Goal: Transaction & Acquisition: Obtain resource

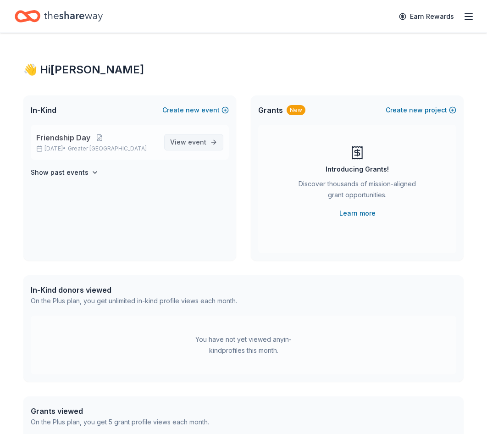
click at [202, 148] on link "View event" at bounding box center [193, 142] width 59 height 17
click at [67, 136] on span "Friendship Day" at bounding box center [63, 137] width 54 height 11
click at [471, 18] on icon "button" at bounding box center [468, 16] width 11 height 11
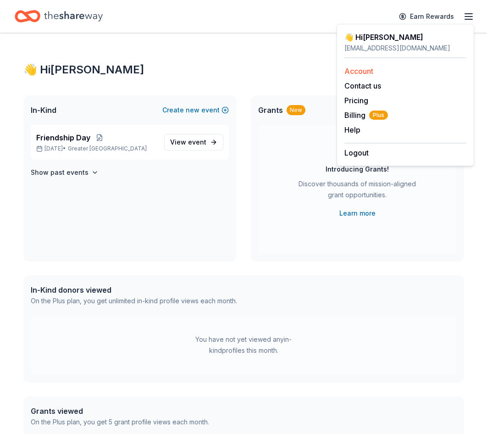
click at [368, 71] on link "Account" at bounding box center [358, 71] width 29 height 9
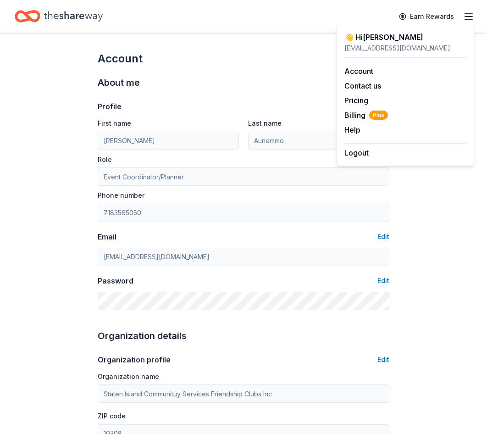
click at [201, 83] on div "About me" at bounding box center [244, 82] width 292 height 15
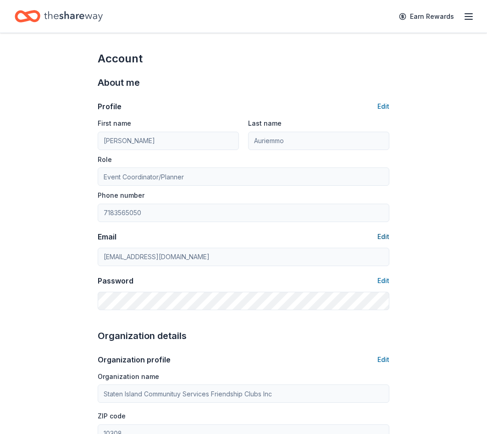
click at [389, 237] on button "Edit" at bounding box center [384, 236] width 12 height 11
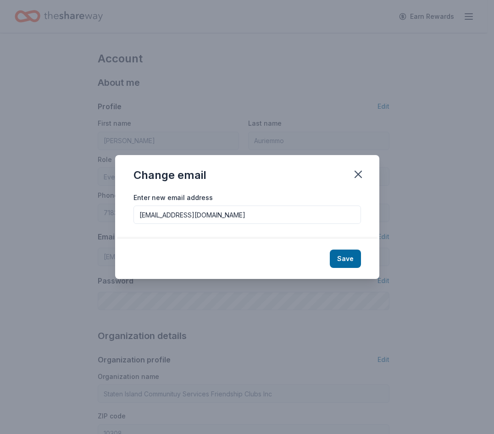
drag, startPoint x: 169, startPoint y: 218, endPoint x: 80, endPoint y: 226, distance: 89.3
click at [82, 227] on div "Change email Enter new email address lauriemmo@friendship.nyc Save" at bounding box center [247, 217] width 494 height 434
drag, startPoint x: 171, startPoint y: 213, endPoint x: 118, endPoint y: 216, distance: 52.8
click at [118, 216] on div "Enter new email address lauriemmo@friendship.nyc" at bounding box center [247, 215] width 264 height 47
type input "[EMAIL_ADDRESS][DOMAIN_NAME]"
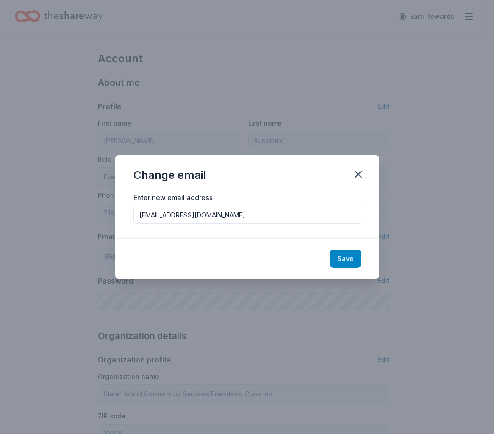
click at [349, 254] on button "Save" at bounding box center [345, 259] width 31 height 18
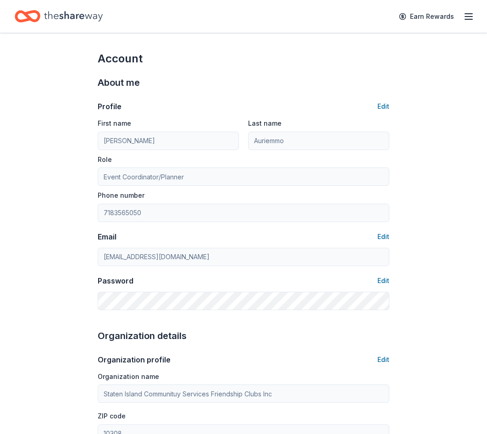
type input "[EMAIL_ADDRESS][DOMAIN_NAME]"
click at [384, 104] on button "Edit" at bounding box center [384, 106] width 12 height 11
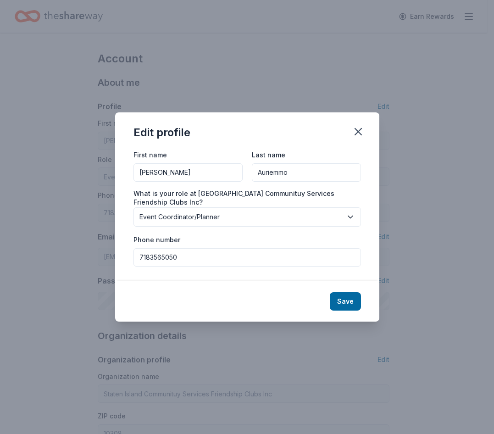
drag, startPoint x: 189, startPoint y: 177, endPoint x: 97, endPoint y: 178, distance: 92.7
click at [97, 178] on div "Edit profile First name Laura Last name Auriemmo What is your role at Staten Is…" at bounding box center [247, 217] width 494 height 434
type input "Alyssa"
drag, startPoint x: 303, startPoint y: 172, endPoint x: 160, endPoint y: 162, distance: 143.9
click at [162, 162] on div "First name Alyssa Last name Auriemmo" at bounding box center [247, 165] width 228 height 33
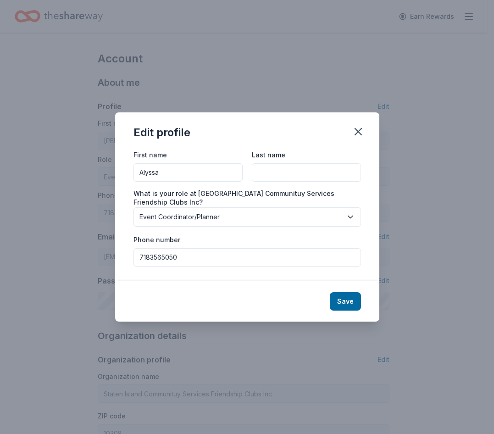
type input "b"
type input "Beltre"
drag, startPoint x: 183, startPoint y: 257, endPoint x: 141, endPoint y: 261, distance: 42.4
click at [141, 261] on input "7183565050" at bounding box center [247, 257] width 228 height 18
type input "7183565050"
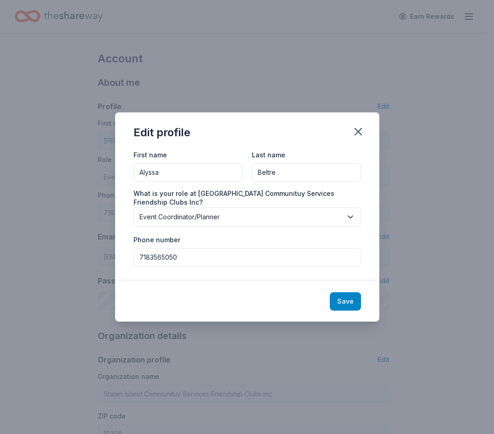
click at [356, 304] on button "Save" at bounding box center [345, 301] width 31 height 18
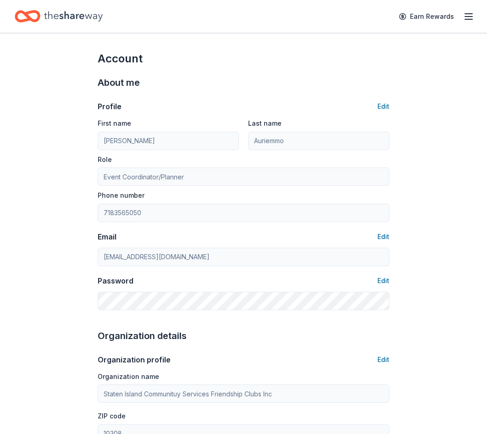
type input "Alyssa"
type input "Beltre"
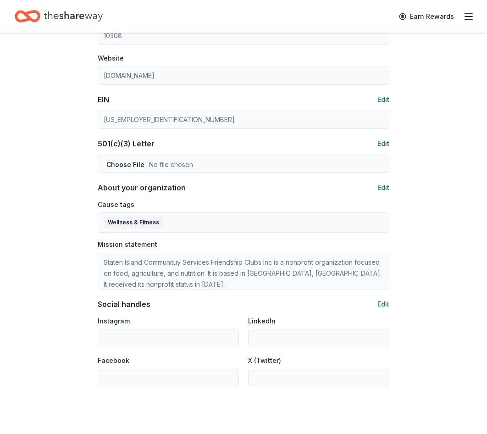
scroll to position [413, 0]
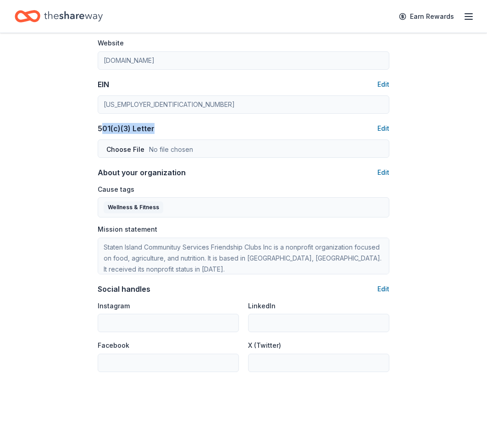
drag, startPoint x: 103, startPoint y: 130, endPoint x: 171, endPoint y: 128, distance: 67.9
click at [171, 128] on div "501(c)(3) Letter Edit" at bounding box center [244, 128] width 292 height 11
click at [156, 128] on div "501(c)(3) Letter Edit" at bounding box center [244, 128] width 292 height 11
drag, startPoint x: 157, startPoint y: 130, endPoint x: 90, endPoint y: 128, distance: 67.0
click at [90, 128] on div "Account About me Profile Edit First name Alyssa Last name Beltre Role Event Coo…" at bounding box center [243, 30] width 321 height 820
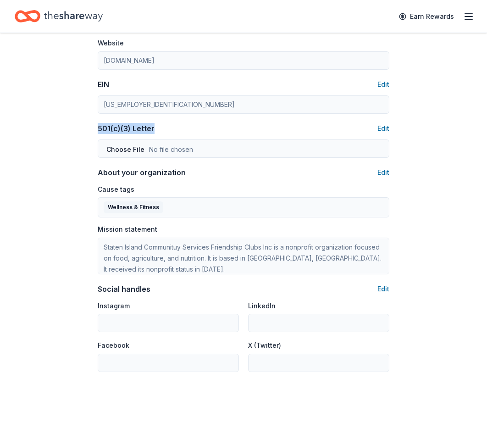
drag, startPoint x: 90, startPoint y: 128, endPoint x: 114, endPoint y: 125, distance: 24.1
copy div "501(c)(3) Letter"
click at [77, 199] on div "Account About me Profile Edit First name Alyssa Last name Beltre Role Event Coo…" at bounding box center [243, 30] width 487 height 820
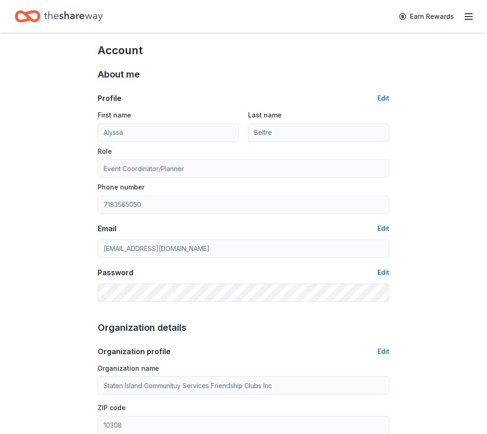
scroll to position [0, 0]
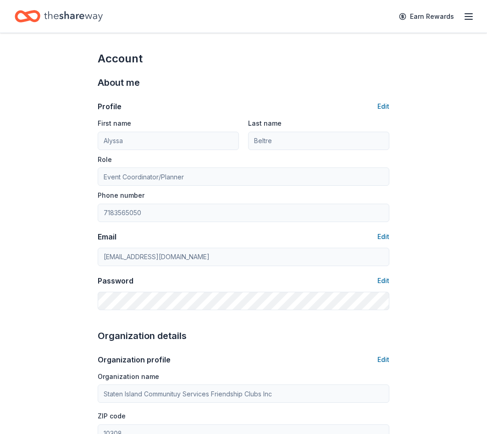
click at [473, 11] on icon "button" at bounding box center [468, 16] width 11 height 11
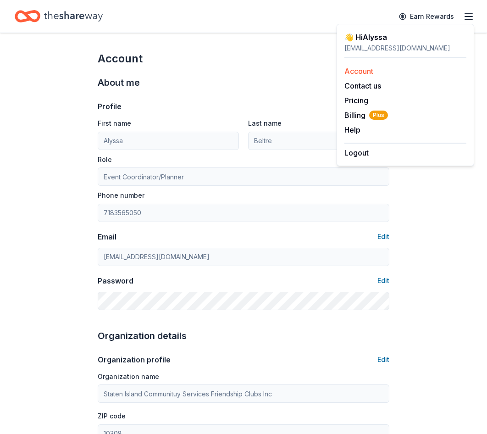
click at [359, 72] on link "Account" at bounding box center [358, 71] width 29 height 9
click at [29, 11] on icon "Home" at bounding box center [28, 17] width 26 height 22
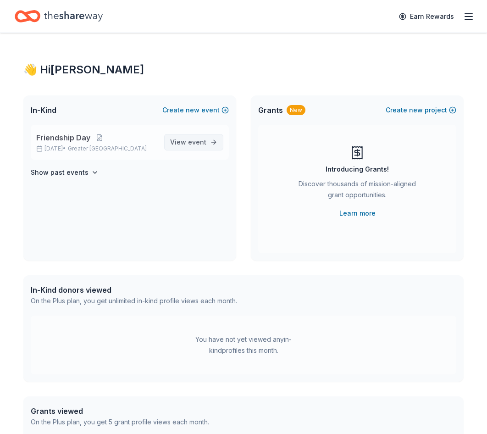
click at [206, 144] on span "event" at bounding box center [197, 142] width 18 height 8
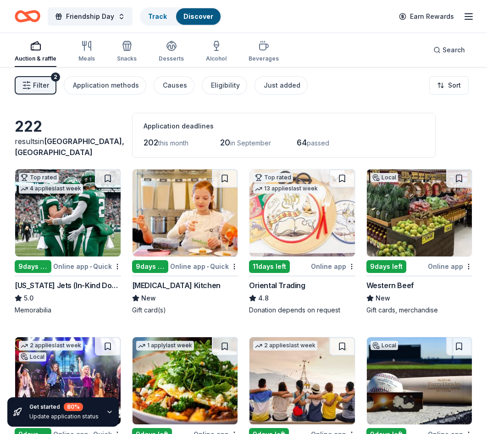
click at [79, 129] on div "222" at bounding box center [68, 126] width 106 height 18
click at [33, 11] on icon "Home" at bounding box center [32, 15] width 14 height 9
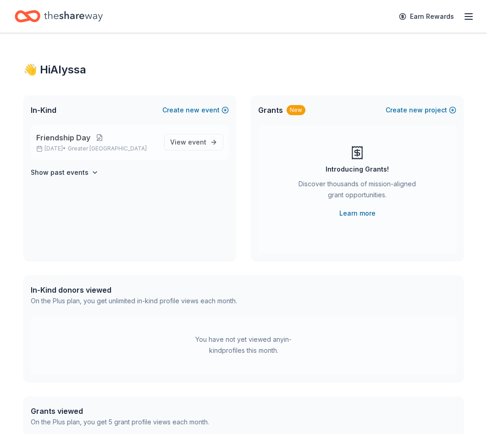
click at [96, 137] on button at bounding box center [99, 137] width 18 height 7
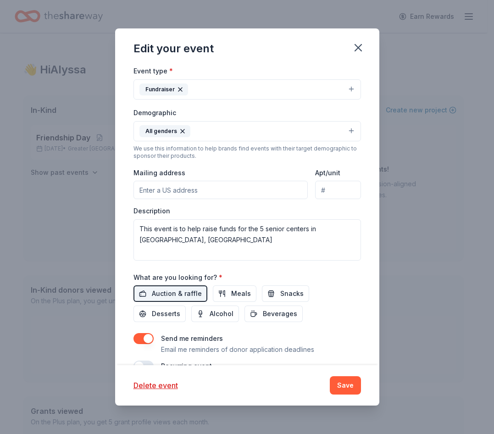
scroll to position [183, 0]
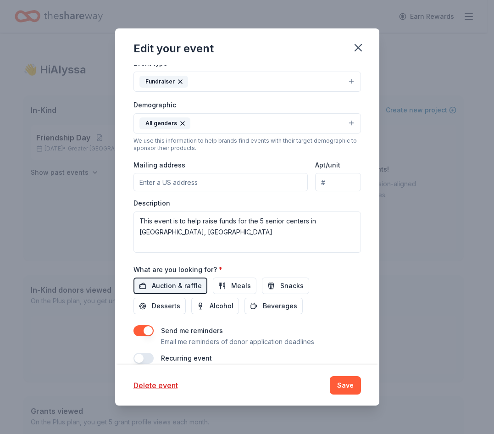
click at [167, 182] on input "Mailing address" at bounding box center [220, 182] width 175 height 18
type input "11 sampson ave"
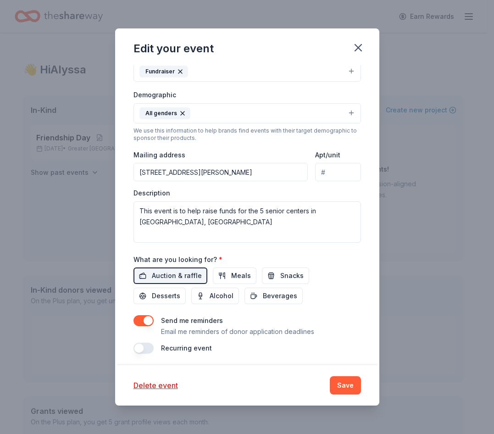
scroll to position [197, 0]
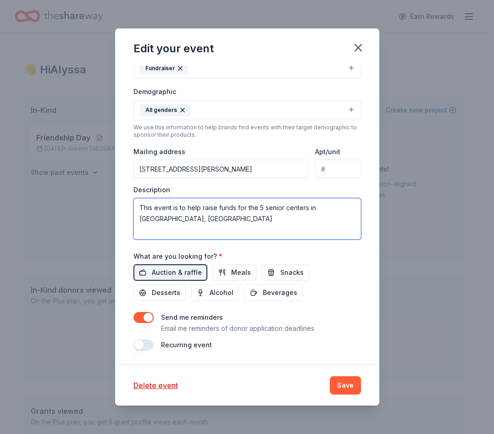
click at [174, 226] on textarea "This event is to help raise funds for the 5 senior centers in Staten Island, NY" at bounding box center [247, 218] width 228 height 41
drag, startPoint x: 182, startPoint y: 219, endPoint x: 131, endPoint y: 203, distance: 53.7
click at [131, 203] on div "Update donors you've applied to Let donors know of any updates you've made sinc…" at bounding box center [247, 215] width 264 height 300
paste textarea "We are excited to continuing our Friendship Clubs’ annual Friendship Day Event!…"
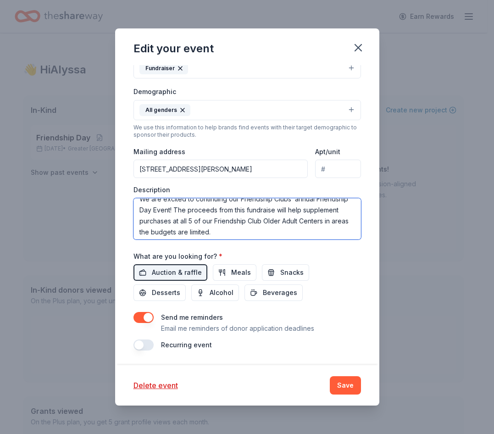
scroll to position [11, 0]
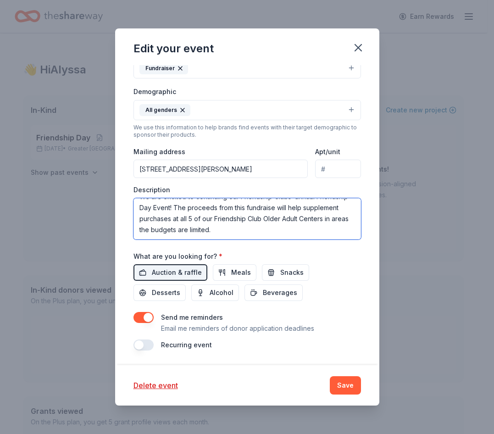
type textarea "We are excited to continuing our Friendship Clubs’ annual Friendship Day Event!…"
click at [330, 254] on div "What are you looking for? * Auction & raffle Meals Snacks Desserts Alcohol Beve…" at bounding box center [247, 275] width 228 height 51
click at [356, 390] on button "Save" at bounding box center [345, 385] width 31 height 18
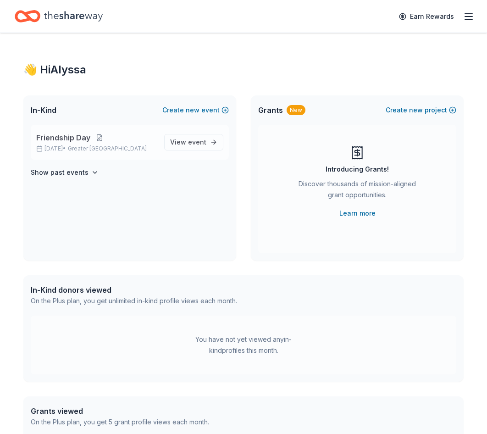
click at [94, 138] on button at bounding box center [99, 137] width 18 height 7
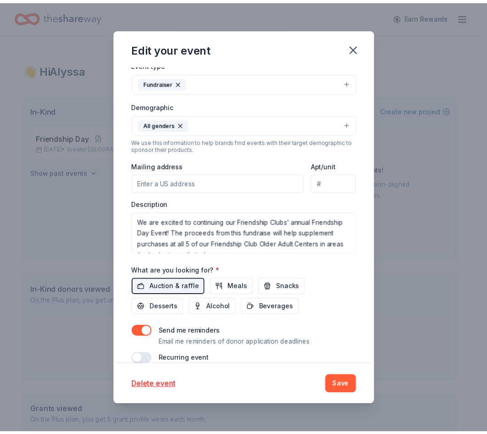
scroll to position [183, 0]
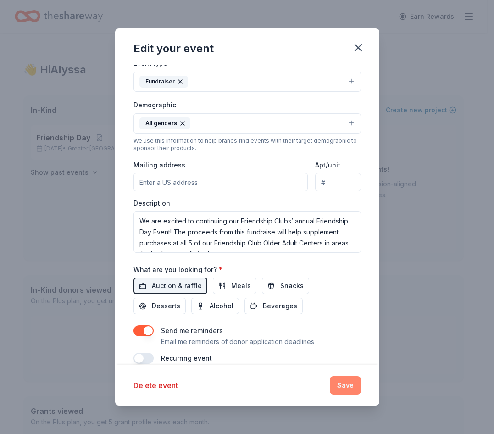
click at [344, 386] on button "Save" at bounding box center [345, 385] width 31 height 18
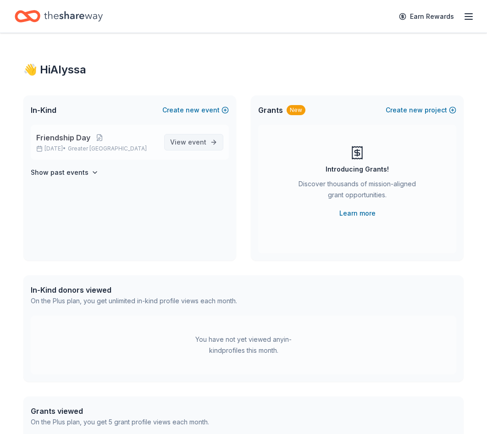
click at [196, 144] on span "event" at bounding box center [197, 142] width 18 height 8
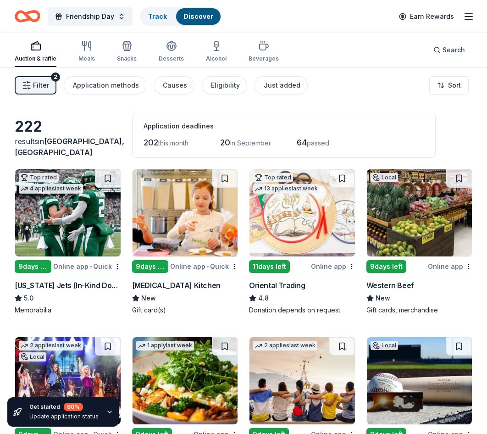
click at [307, 144] on span "64" at bounding box center [302, 143] width 10 height 10
click at [116, 136] on div "222" at bounding box center [68, 126] width 106 height 18
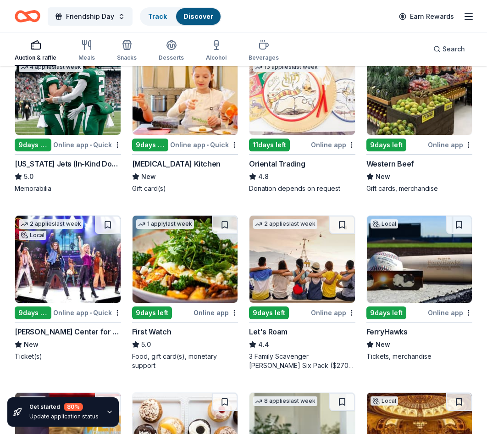
scroll to position [138, 0]
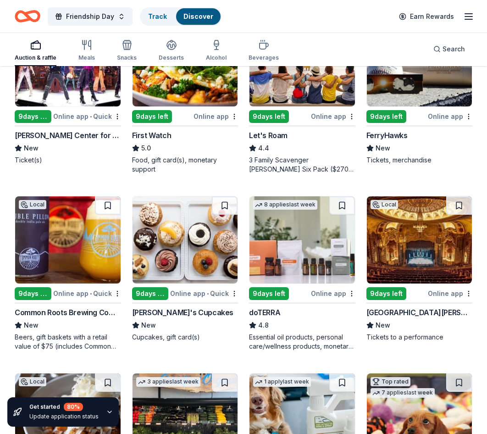
scroll to position [321, 0]
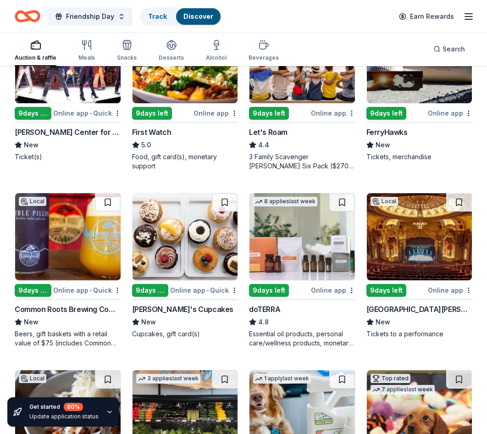
click at [175, 309] on div "Molly's Cupcakes" at bounding box center [182, 309] width 101 height 11
click at [386, 310] on div "St. George Theatre" at bounding box center [420, 309] width 106 height 11
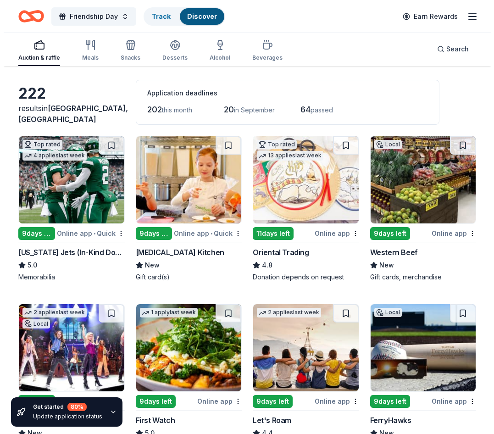
scroll to position [0, 0]
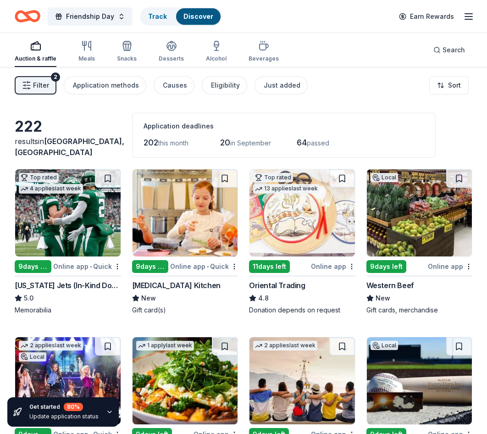
click at [469, 19] on line "button" at bounding box center [468, 19] width 7 height 0
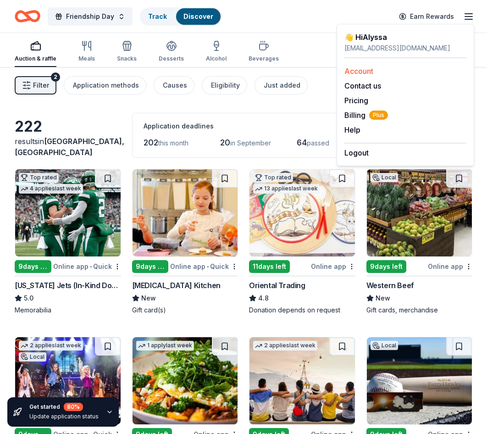
click at [381, 68] on div "Account" at bounding box center [405, 71] width 122 height 11
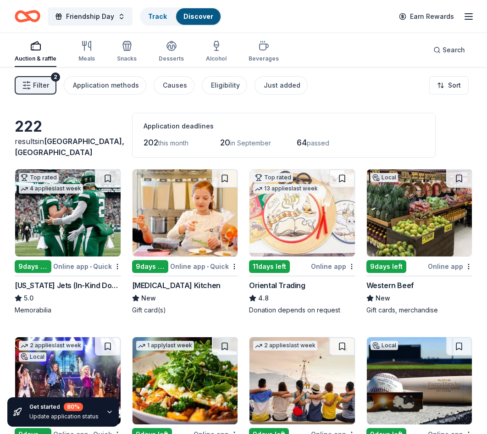
click at [29, 14] on icon "Home" at bounding box center [32, 15] width 14 height 9
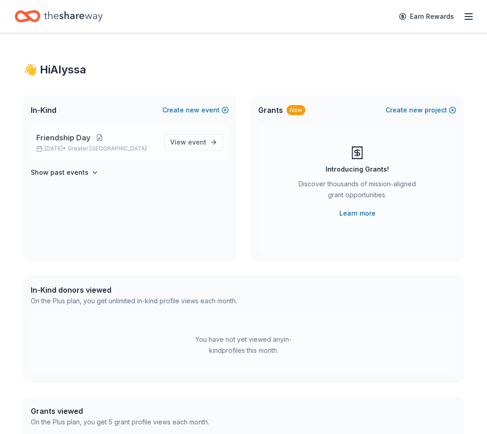
click at [96, 136] on button at bounding box center [99, 137] width 18 height 7
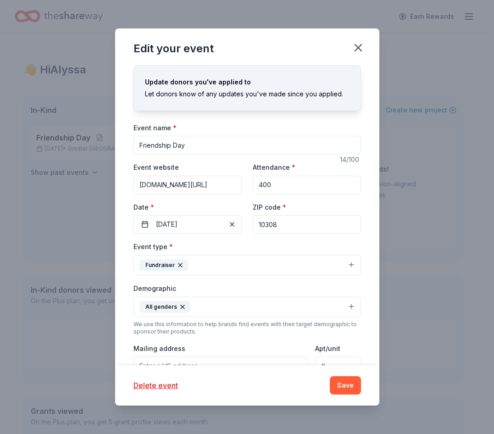
click at [366, 36] on div "Edit your event" at bounding box center [247, 46] width 264 height 37
click at [351, 52] on button "button" at bounding box center [358, 48] width 20 height 20
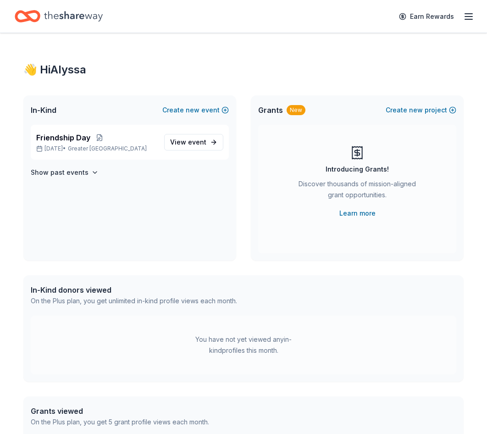
click at [466, 13] on icon "button" at bounding box center [468, 16] width 11 height 11
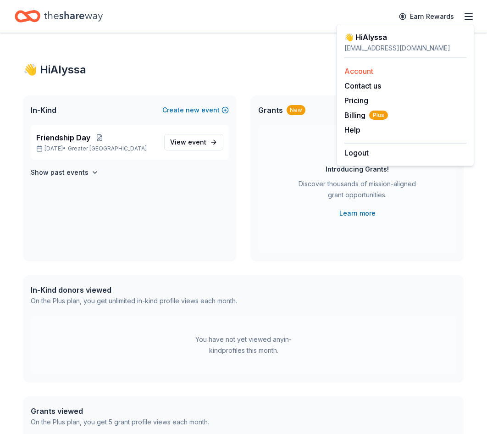
click at [356, 73] on link "Account" at bounding box center [358, 71] width 29 height 9
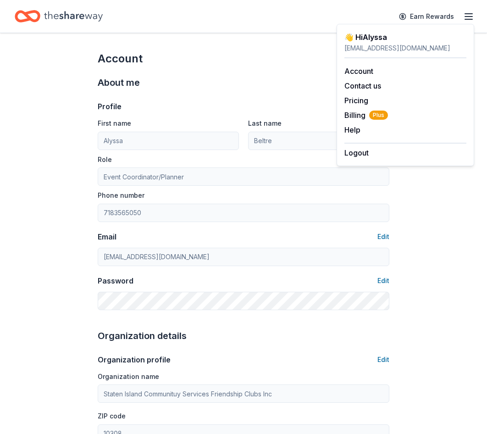
drag, startPoint x: 272, startPoint y: 74, endPoint x: 221, endPoint y: 55, distance: 54.9
click at [271, 73] on div "About me Profile Edit First name Alyssa Last name Beltre Role Event Coordinator…" at bounding box center [244, 192] width 292 height 253
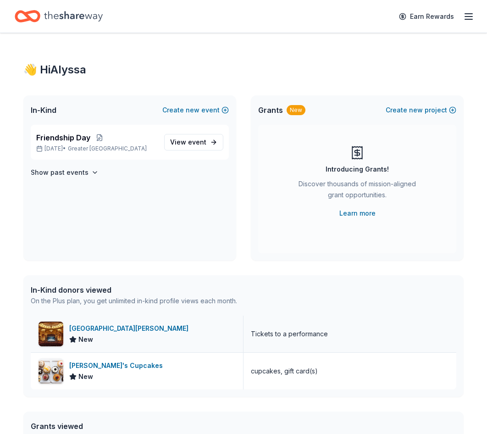
click at [138, 340] on div "St. George Theatre New" at bounding box center [137, 334] width 213 height 37
click at [472, 17] on line "button" at bounding box center [468, 17] width 7 height 0
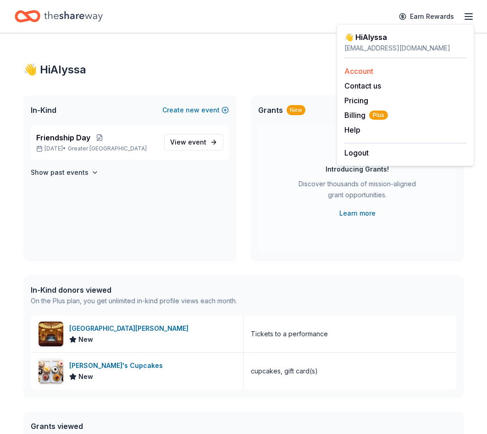
drag, startPoint x: 398, startPoint y: 74, endPoint x: 390, endPoint y: 74, distance: 7.3
click at [397, 74] on div "Account" at bounding box center [405, 71] width 122 height 11
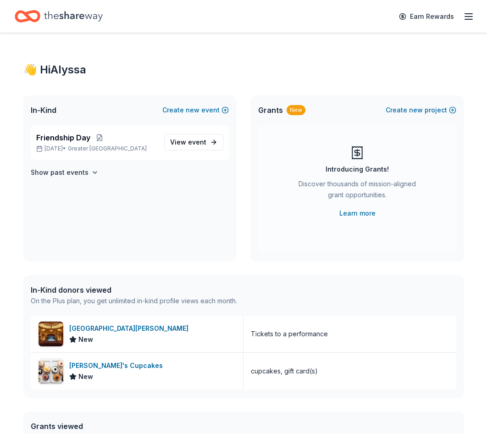
click at [467, 18] on icon "button" at bounding box center [468, 16] width 11 height 11
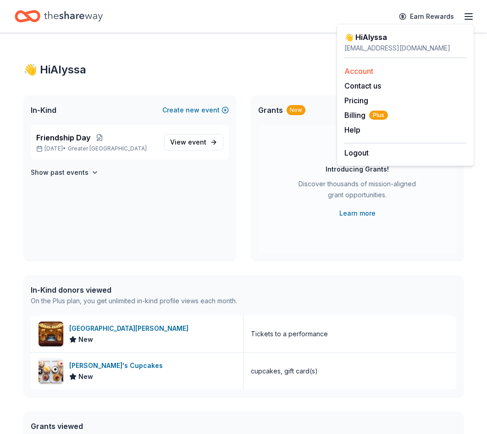
click at [361, 75] on link "Account" at bounding box center [358, 71] width 29 height 9
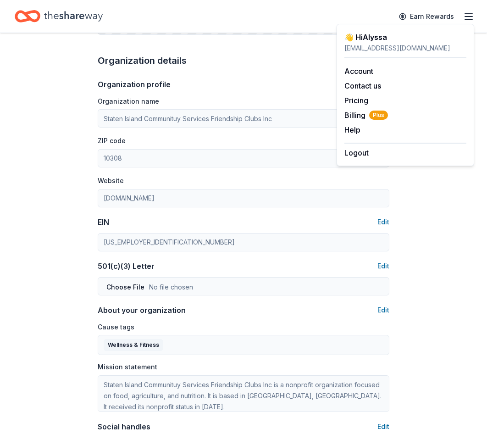
scroll to position [321, 0]
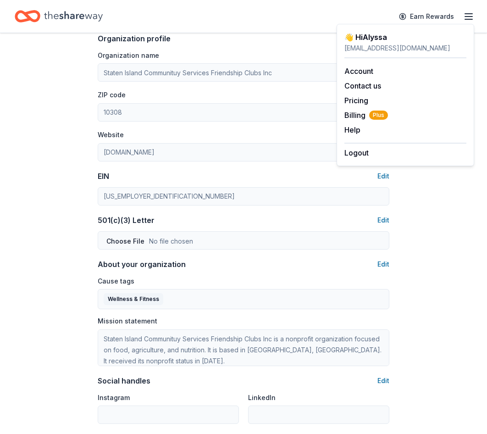
click at [161, 218] on div "501(c)(3) Letter Edit" at bounding box center [244, 220] width 292 height 11
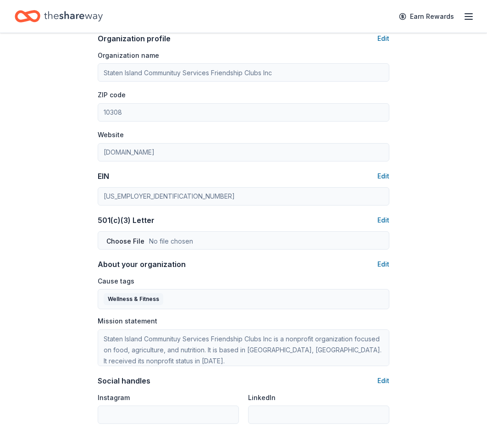
click at [69, 247] on div "Account About me Profile Edit First name Alyssa Last name Beltre Role Event Coo…" at bounding box center [243, 122] width 487 height 820
click at [33, 23] on icon "Home" at bounding box center [28, 17] width 26 height 22
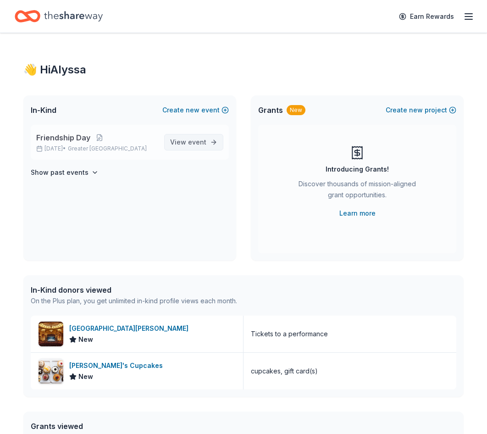
click at [199, 142] on span "event" at bounding box center [197, 142] width 18 height 8
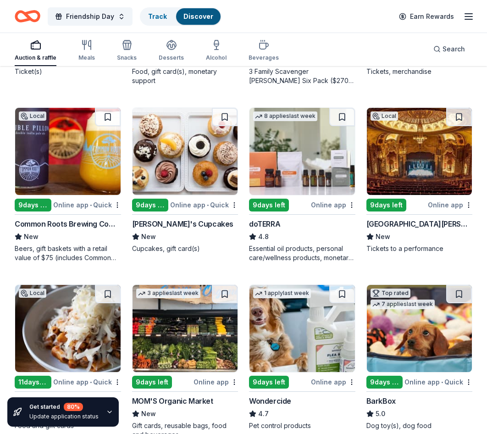
scroll to position [413, 0]
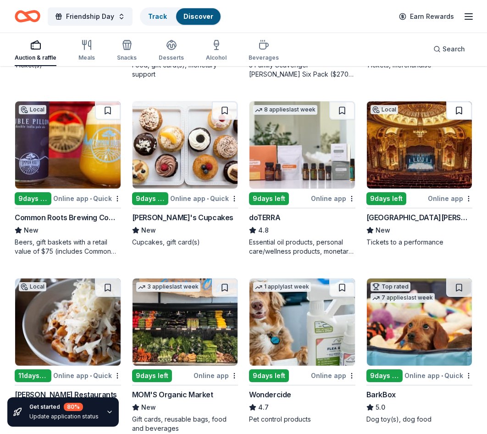
click at [453, 106] on button at bounding box center [459, 110] width 26 height 18
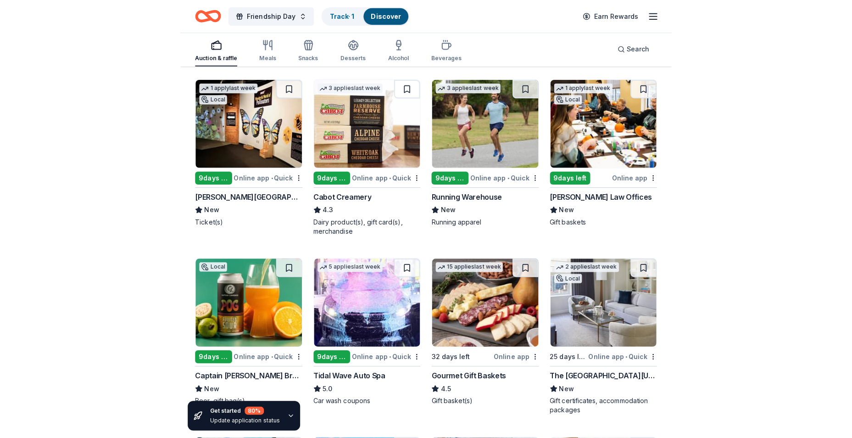
scroll to position [688, 0]
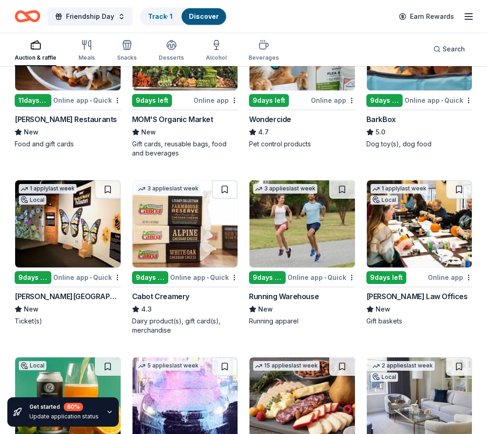
click at [216, 232] on img at bounding box center [186, 223] width 106 height 87
click at [422, 245] on img at bounding box center [420, 223] width 106 height 87
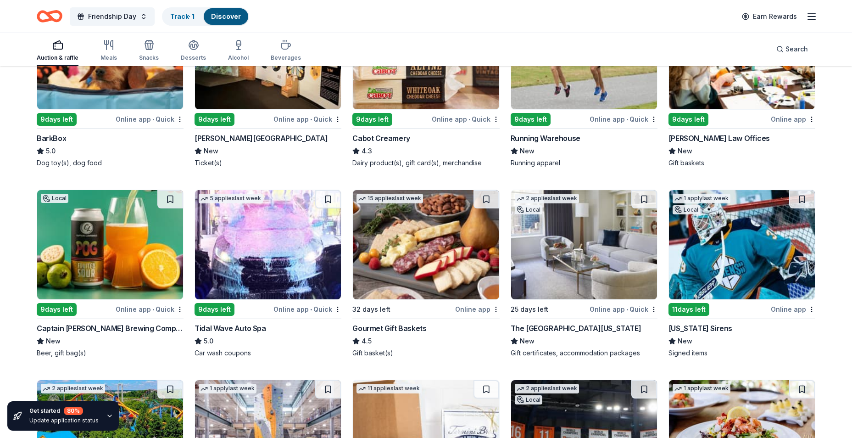
scroll to position [780, 0]
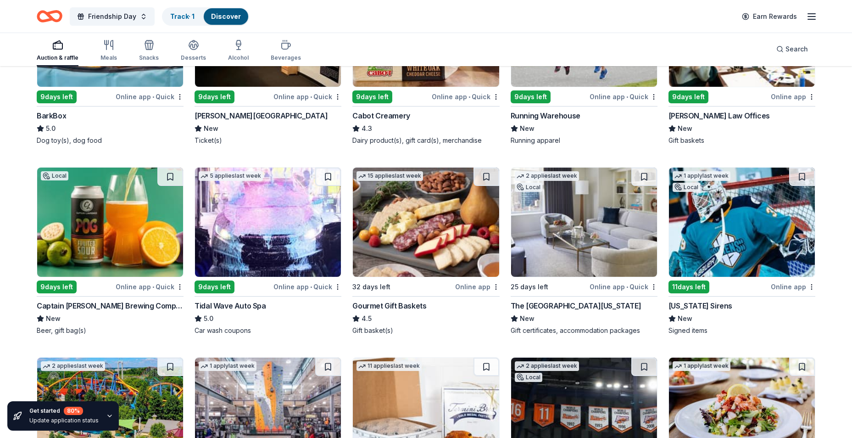
click at [463, 249] on img at bounding box center [426, 221] width 146 height 109
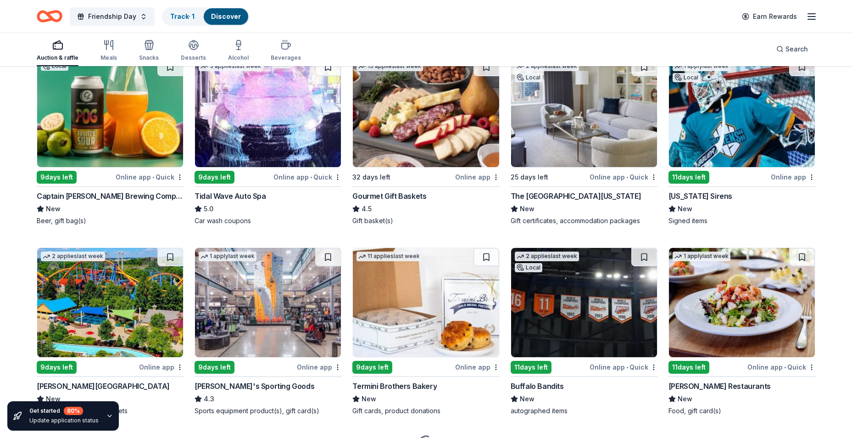
scroll to position [917, 0]
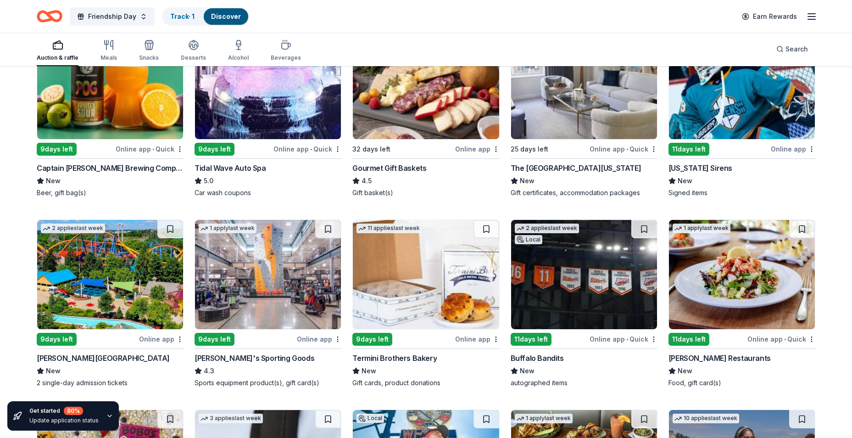
click at [159, 312] on img at bounding box center [110, 274] width 146 height 109
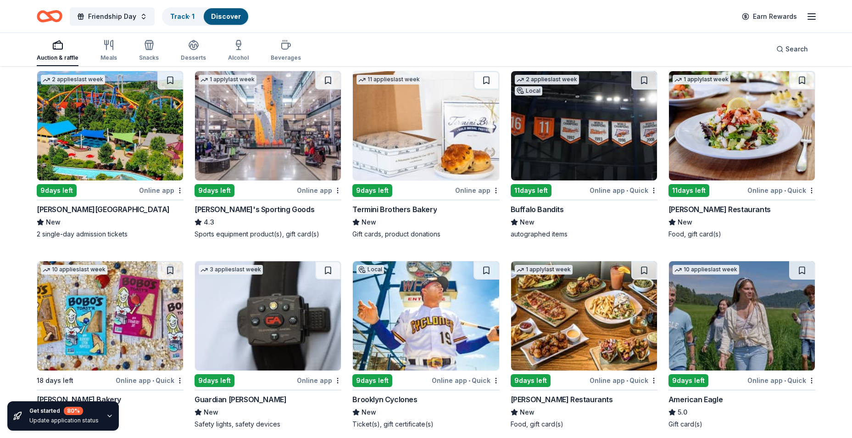
scroll to position [1101, 0]
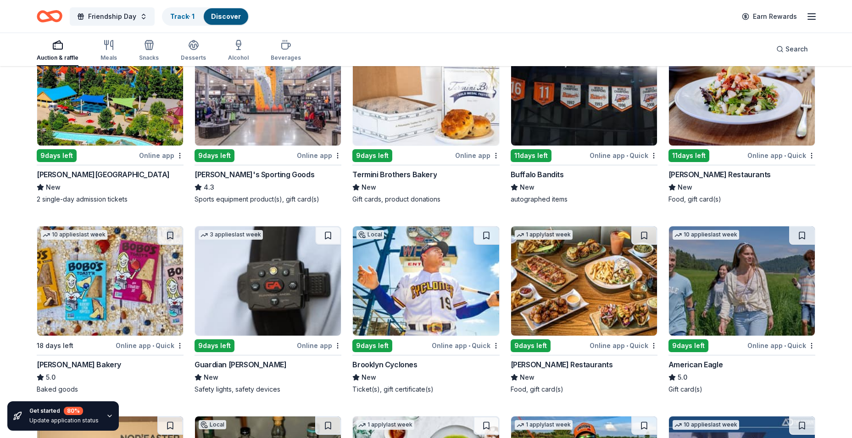
click at [272, 327] on img at bounding box center [268, 280] width 146 height 109
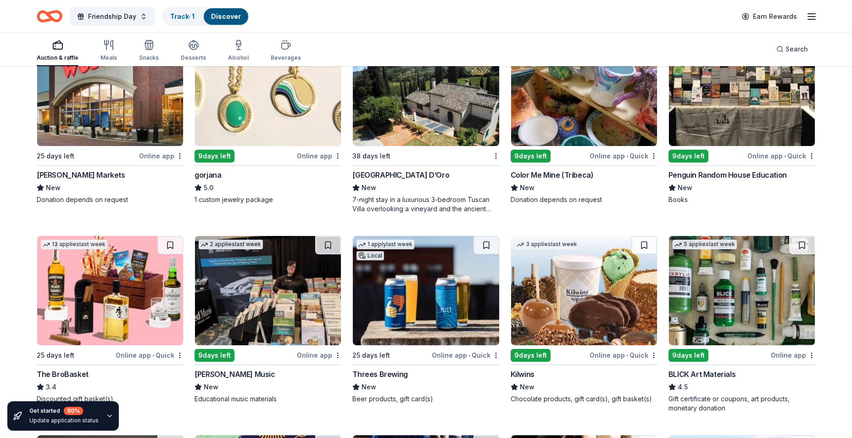
scroll to position [1880, 0]
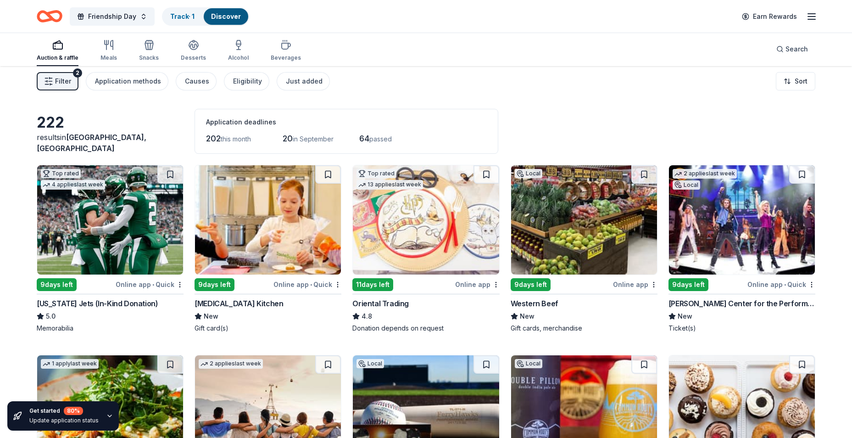
scroll to position [0, 0]
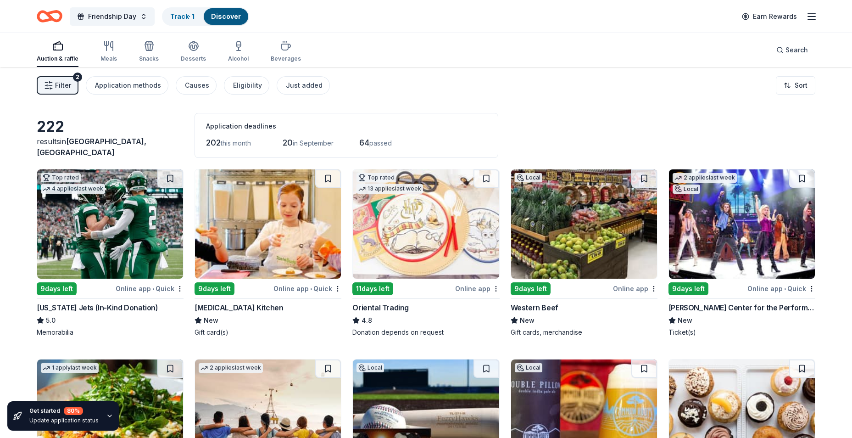
click at [152, 313] on div "New York Jets (In-Kind Donation) 5.0 Memorabilia" at bounding box center [110, 319] width 147 height 35
click at [204, 86] on div "Causes" at bounding box center [197, 85] width 24 height 11
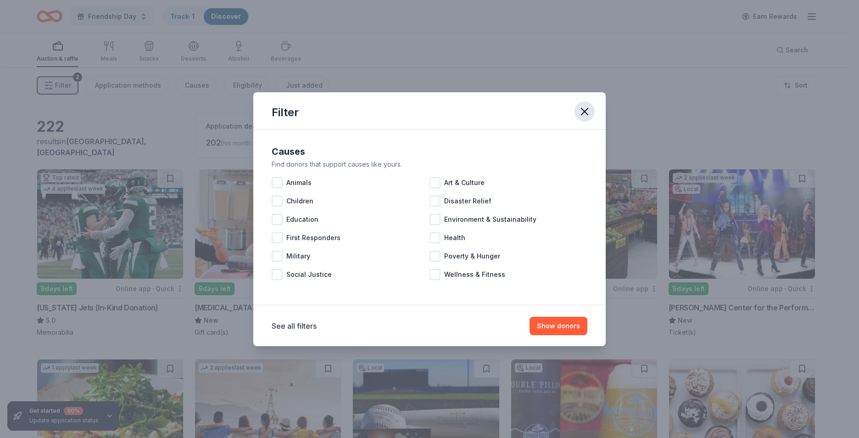
click at [487, 114] on icon "button" at bounding box center [584, 111] width 13 height 13
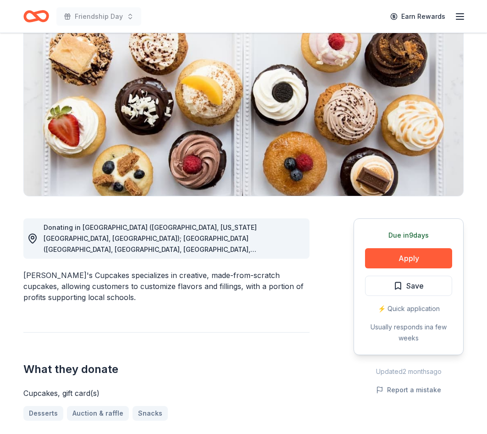
scroll to position [92, 0]
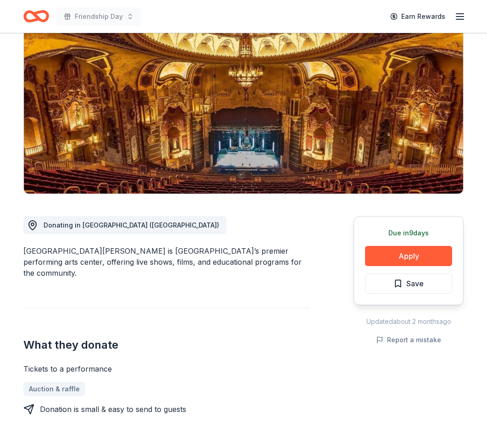
scroll to position [92, 0]
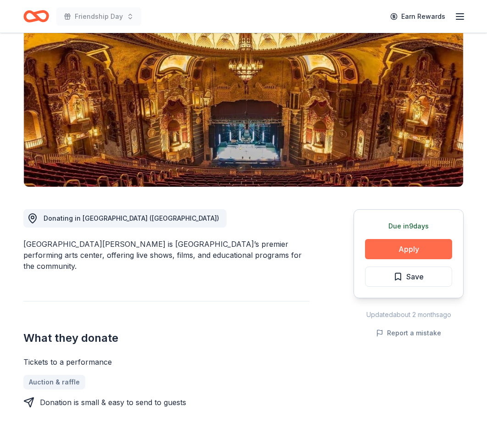
click at [392, 245] on button "Apply" at bounding box center [408, 249] width 87 height 20
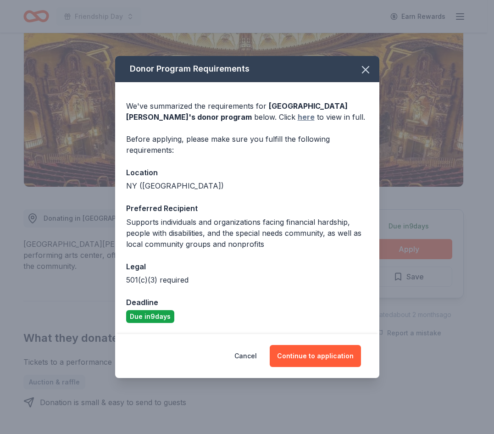
click at [298, 114] on link "here" at bounding box center [306, 116] width 17 height 11
click at [367, 67] on icon "button" at bounding box center [365, 69] width 13 height 13
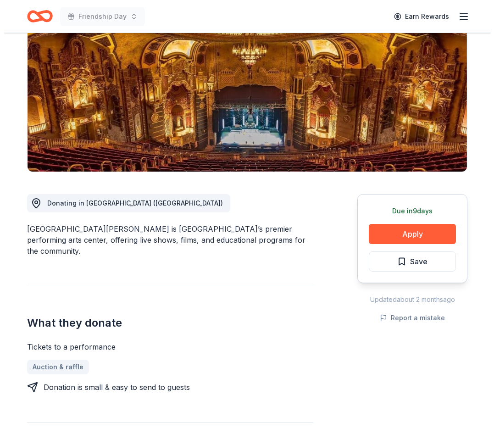
scroll to position [92, 0]
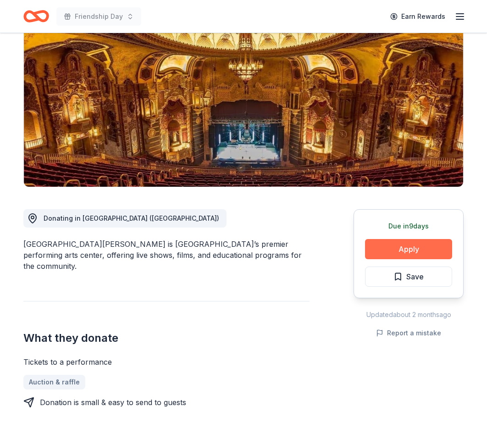
click at [429, 240] on button "Apply" at bounding box center [408, 249] width 87 height 20
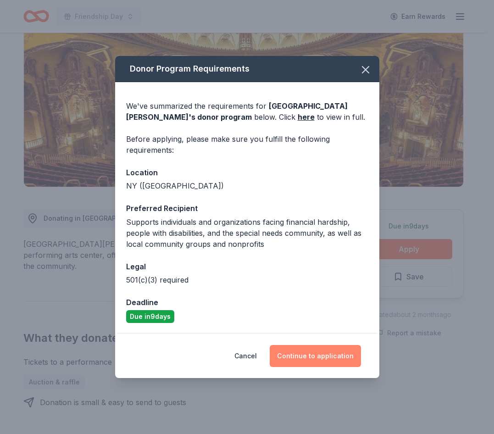
click at [302, 351] on button "Continue to application" at bounding box center [315, 356] width 91 height 22
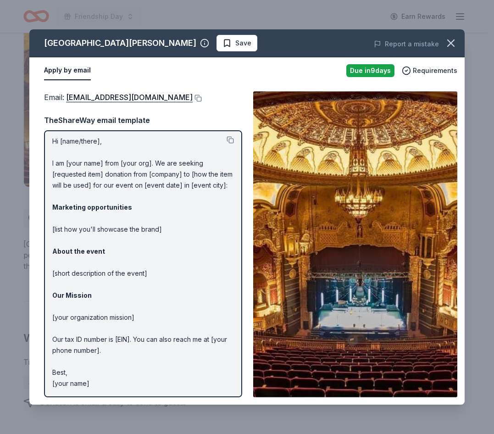
scroll to position [0, 0]
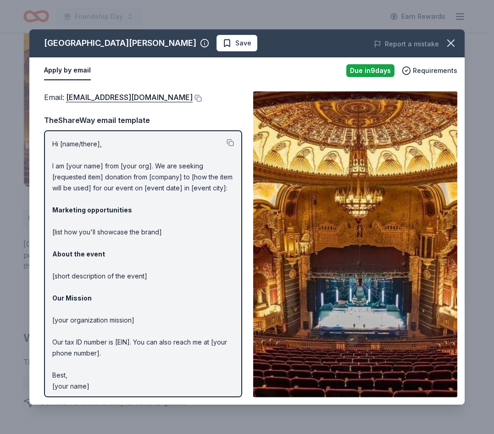
click at [92, 163] on p "Hi [name/there], I am [your name] from [your org]. We are seeking [requested it…" at bounding box center [143, 265] width 182 height 253
click at [109, 142] on p "Hi [name/there], I am [your name] from [your org]. We are seeking [requested it…" at bounding box center [143, 265] width 182 height 253
drag, startPoint x: 117, startPoint y: 100, endPoint x: 124, endPoint y: 93, distance: 10.4
click at [124, 93] on div "Email : info@sgtr.org" at bounding box center [143, 97] width 198 height 12
click at [193, 99] on button at bounding box center [197, 97] width 9 height 7
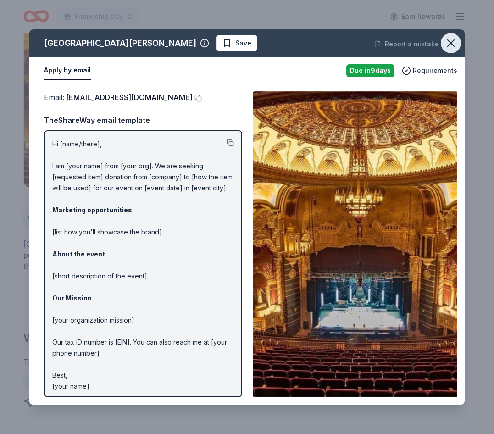
click at [448, 40] on icon "button" at bounding box center [451, 43] width 6 height 6
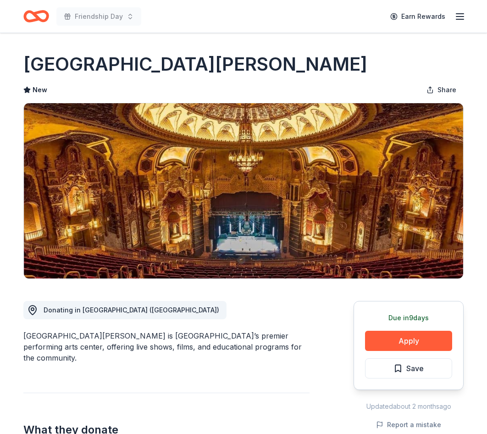
click at [403, 337] on button "Apply" at bounding box center [408, 341] width 87 height 20
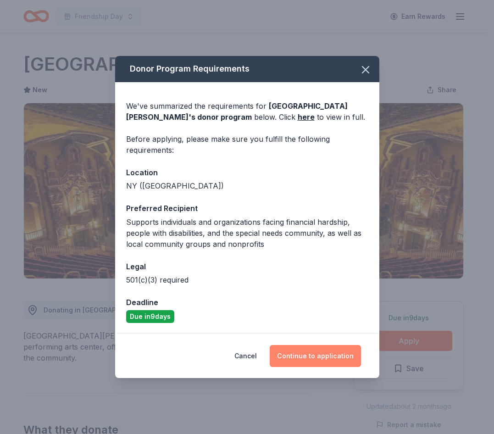
click at [321, 352] on button "Continue to application" at bounding box center [315, 356] width 91 height 22
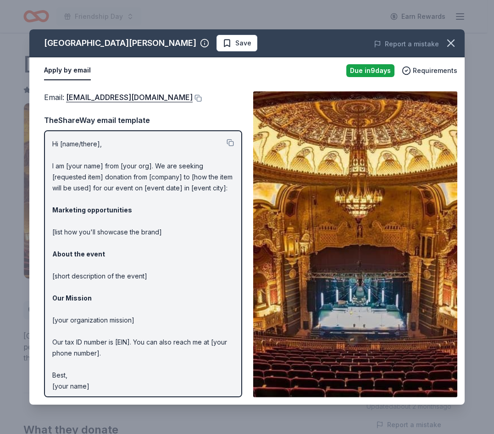
click at [122, 102] on div "Email : info@sgtr.org" at bounding box center [143, 97] width 198 height 12
click at [193, 99] on button at bounding box center [197, 97] width 9 height 7
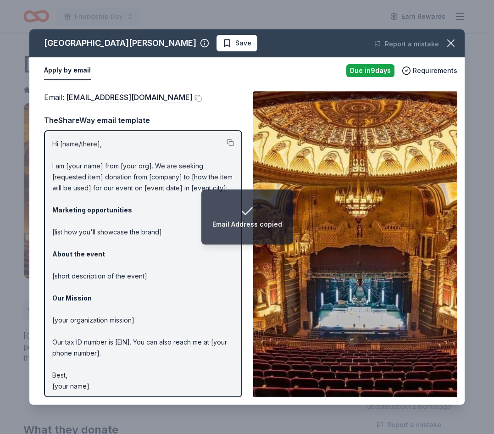
click at [200, 13] on div "St. George Theatre Save Report a mistake Apply by email Due in 9 days Requireme…" at bounding box center [247, 217] width 494 height 434
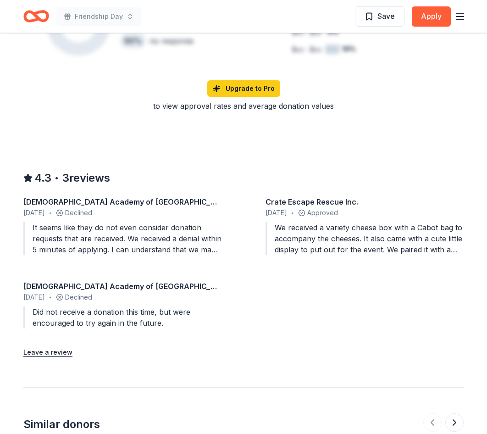
scroll to position [780, 0]
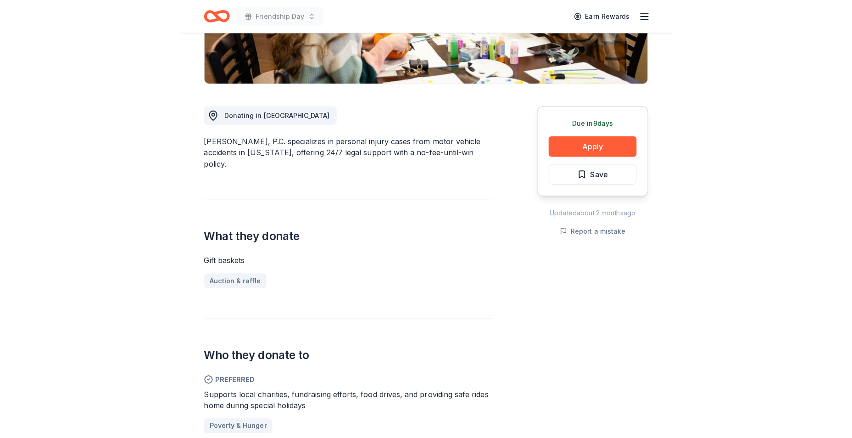
scroll to position [183, 0]
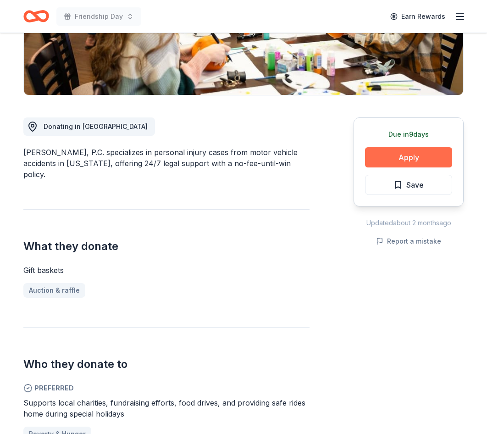
click at [406, 151] on button "Apply" at bounding box center [408, 157] width 87 height 20
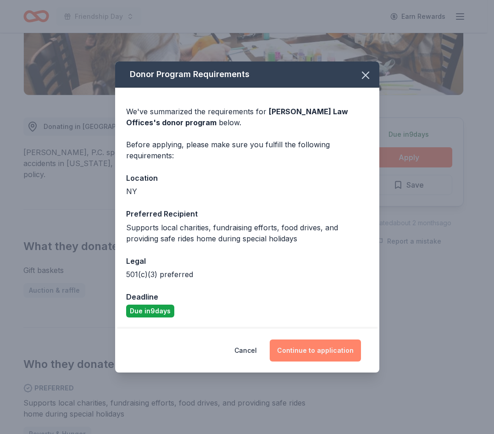
click at [309, 349] on button "Continue to application" at bounding box center [315, 350] width 91 height 22
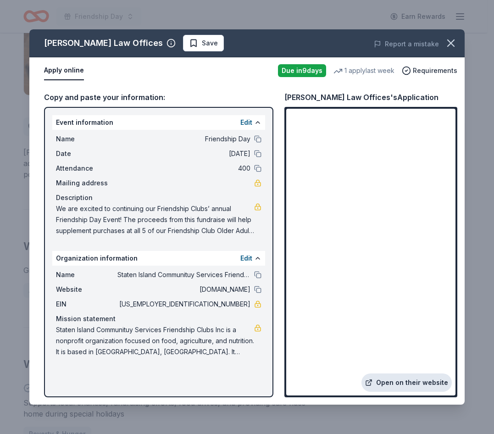
click at [396, 386] on link "Open on their website" at bounding box center [406, 382] width 90 height 18
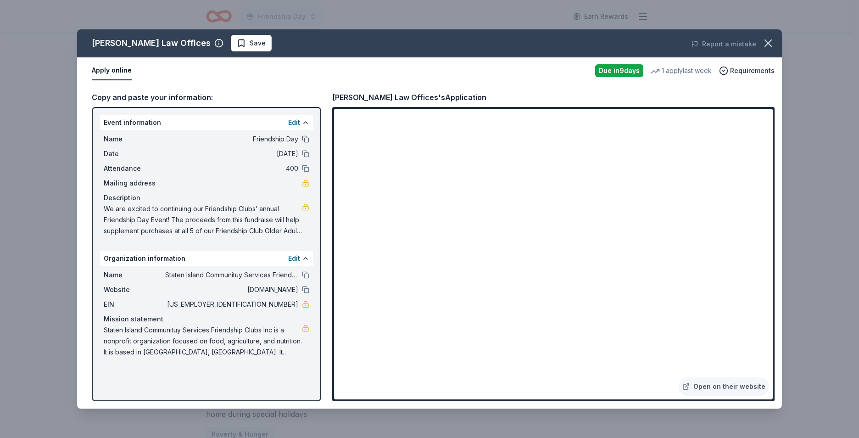
click at [302, 138] on button at bounding box center [305, 138] width 7 height 7
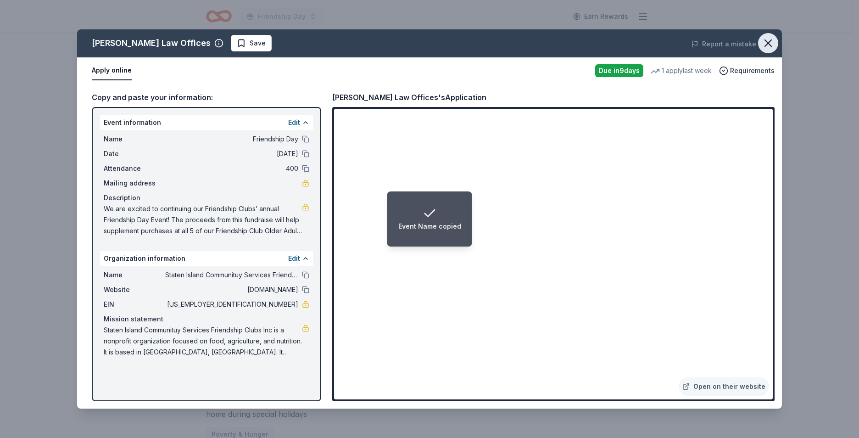
click at [487, 41] on icon "button" at bounding box center [767, 43] width 13 height 13
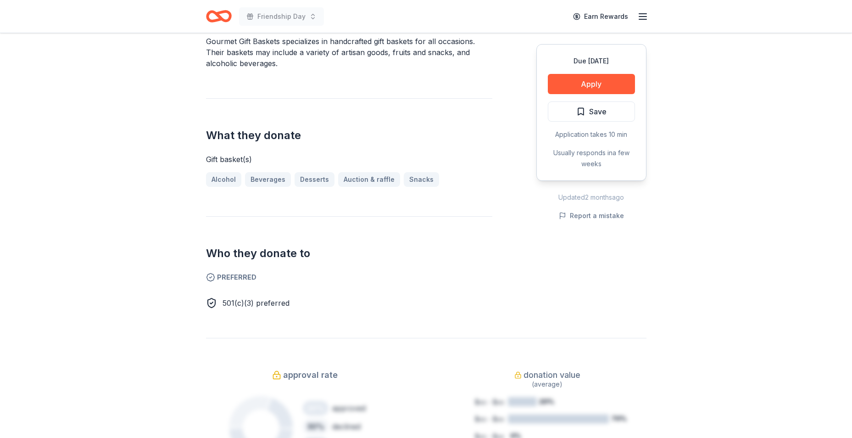
scroll to position [275, 0]
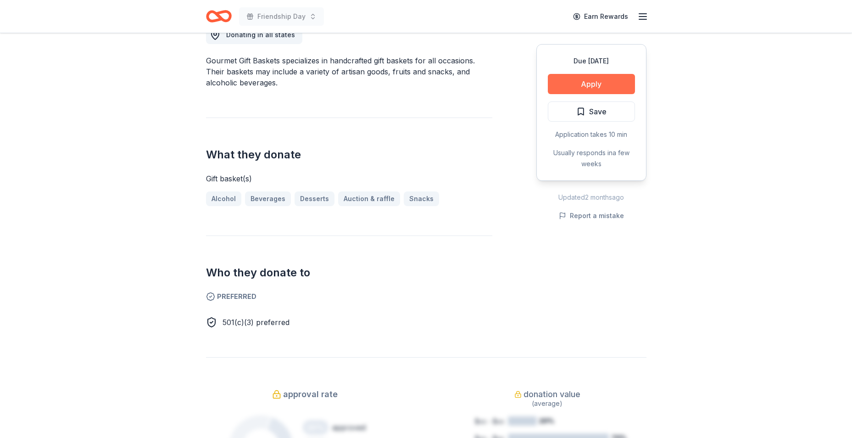
click at [607, 87] on button "Apply" at bounding box center [591, 84] width 87 height 20
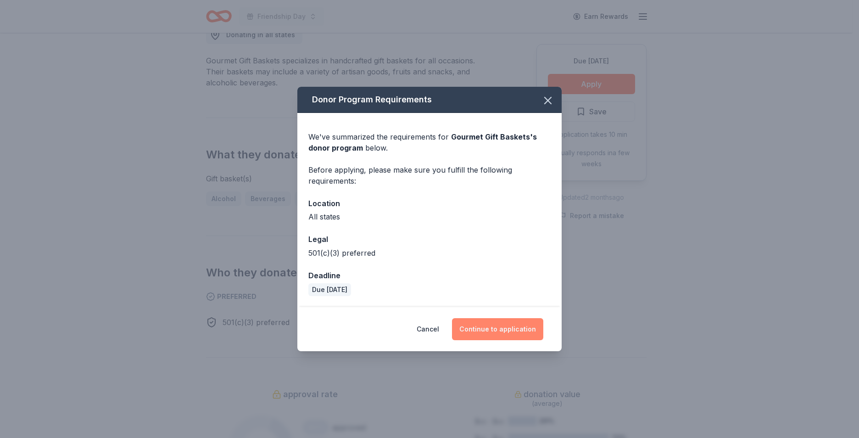
click at [491, 326] on button "Continue to application" at bounding box center [497, 329] width 91 height 22
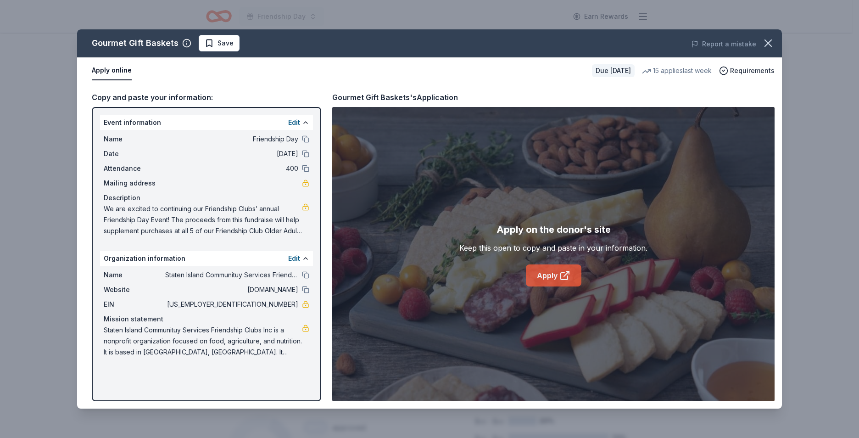
click at [532, 279] on link "Apply" at bounding box center [554, 275] width 56 height 22
click at [762, 45] on icon "button" at bounding box center [767, 43] width 13 height 13
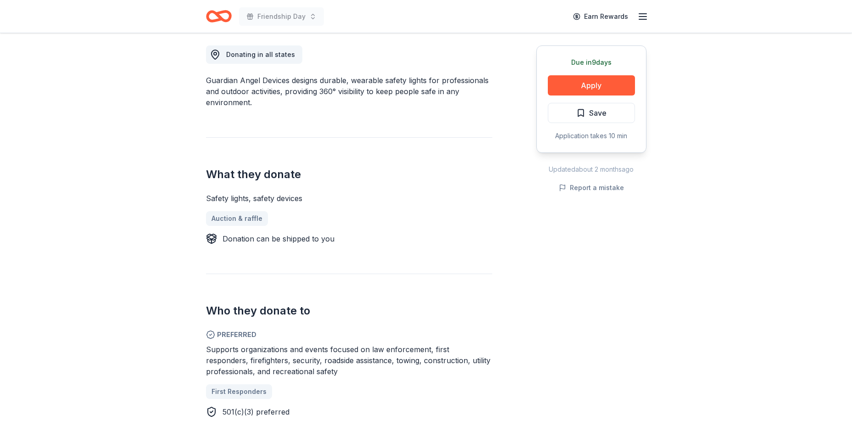
scroll to position [275, 0]
